Goal: Information Seeking & Learning: Learn about a topic

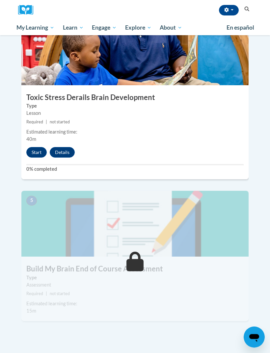
click at [41, 147] on button "Start" at bounding box center [36, 152] width 20 height 11
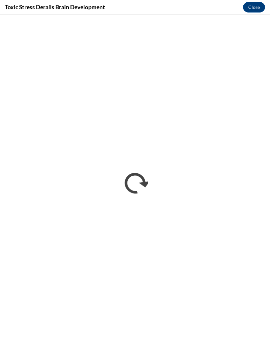
scroll to position [684, 0]
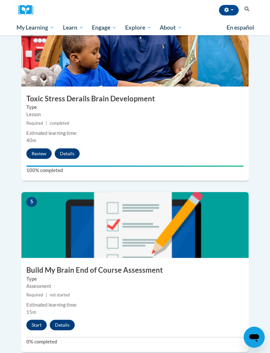
scroll to position [682, 0]
